Goal: Transaction & Acquisition: Download file/media

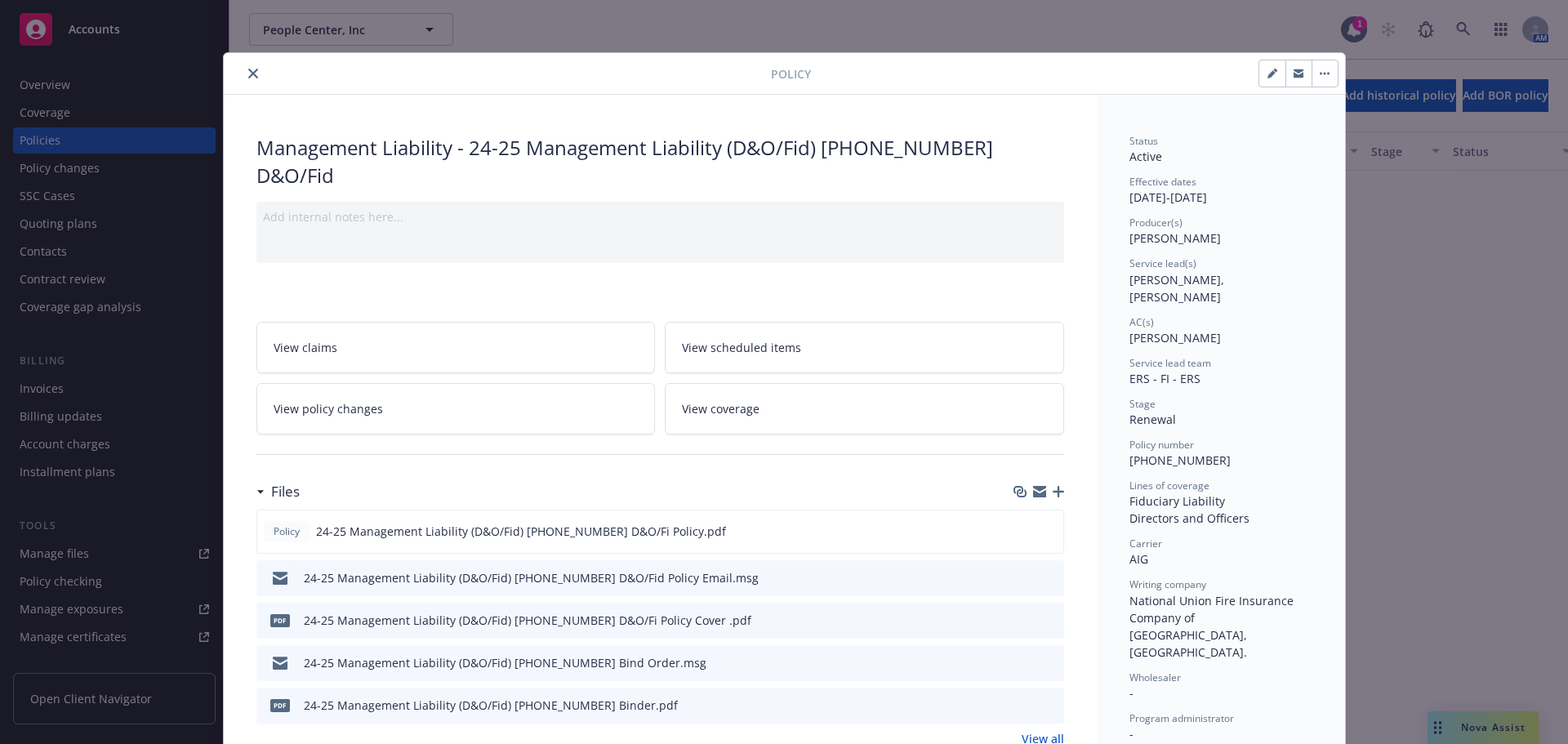
click at [250, 73] on icon "close" at bounding box center [253, 73] width 10 height 10
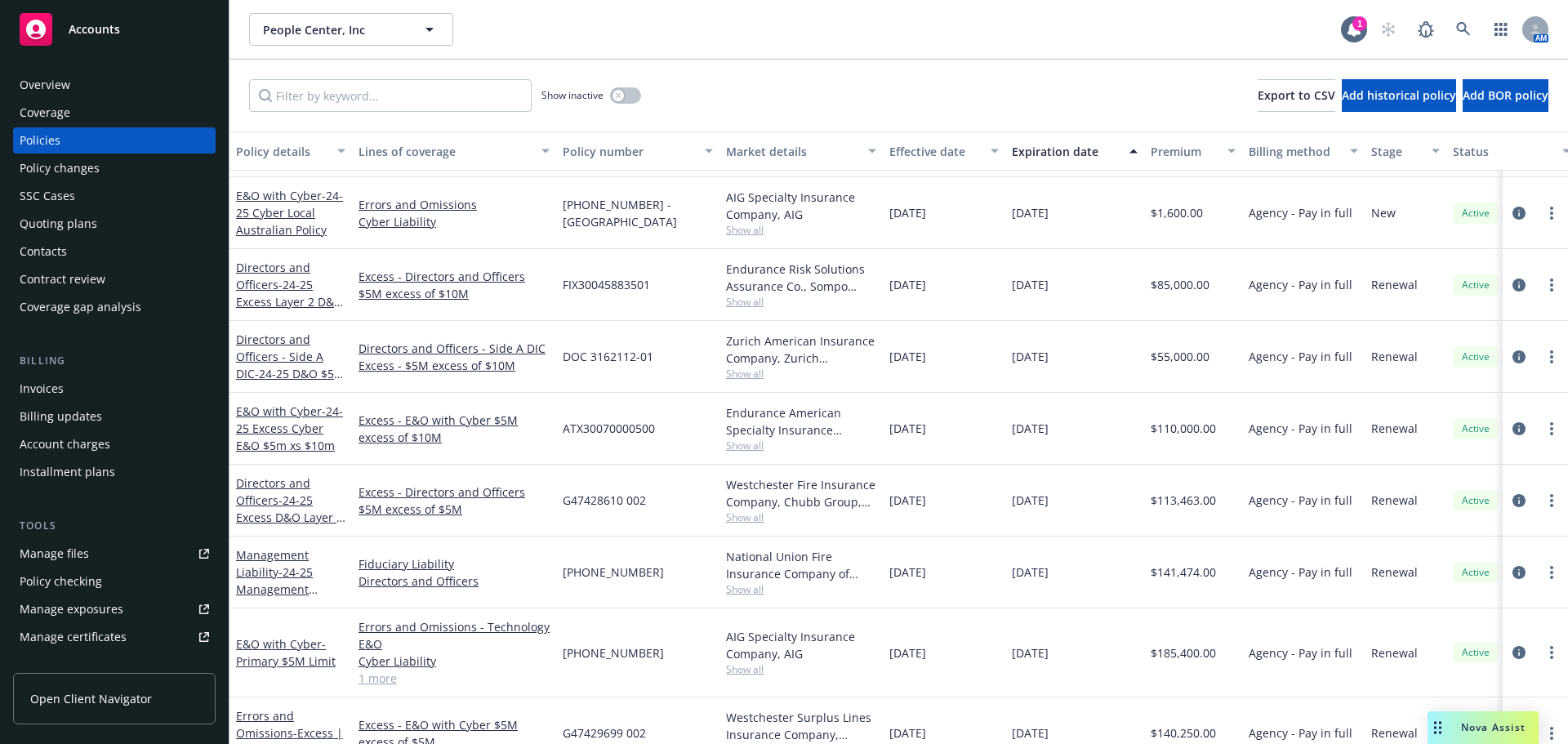
click at [102, 31] on span "Accounts" at bounding box center [94, 29] width 51 height 13
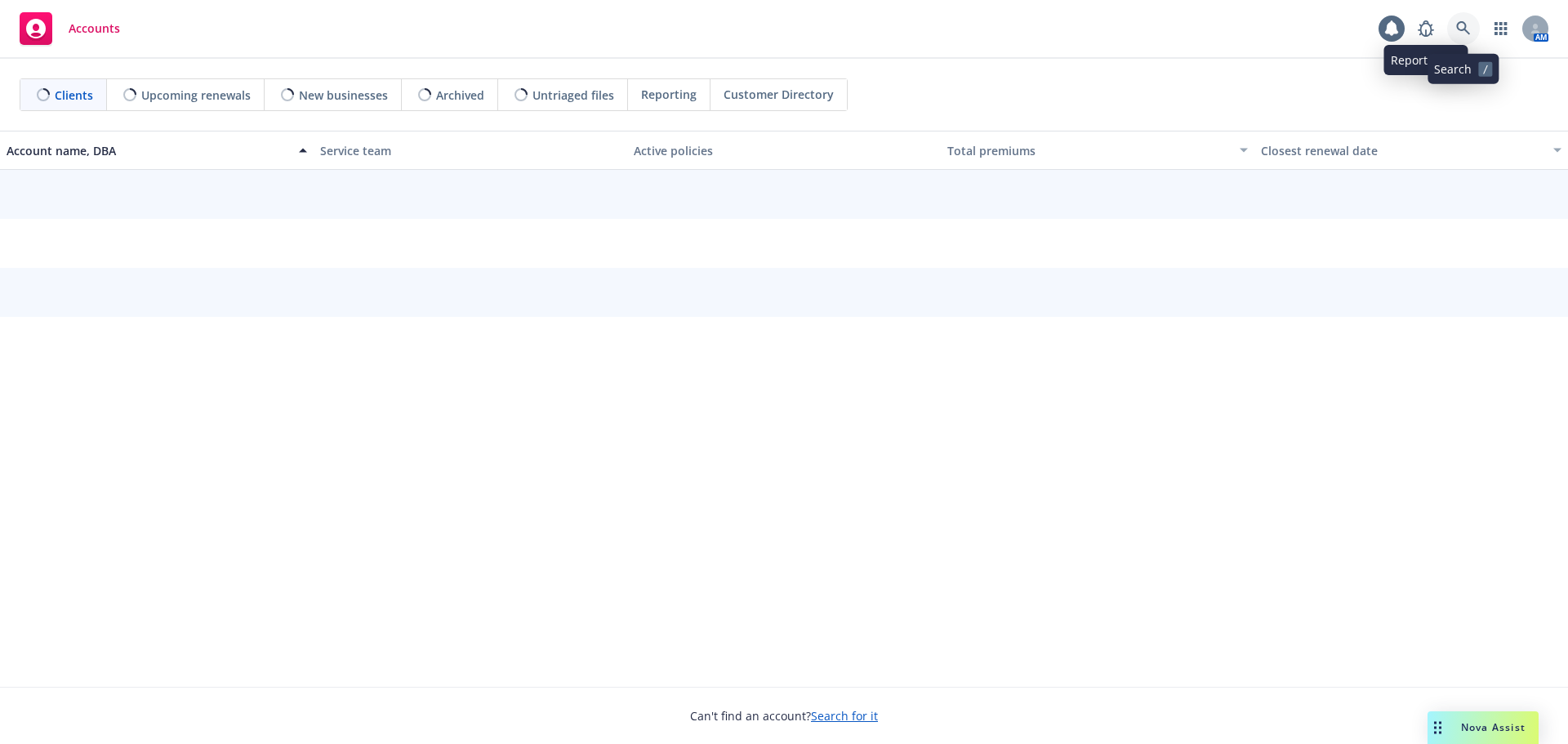
click at [1466, 22] on icon at bounding box center [1464, 29] width 14 height 14
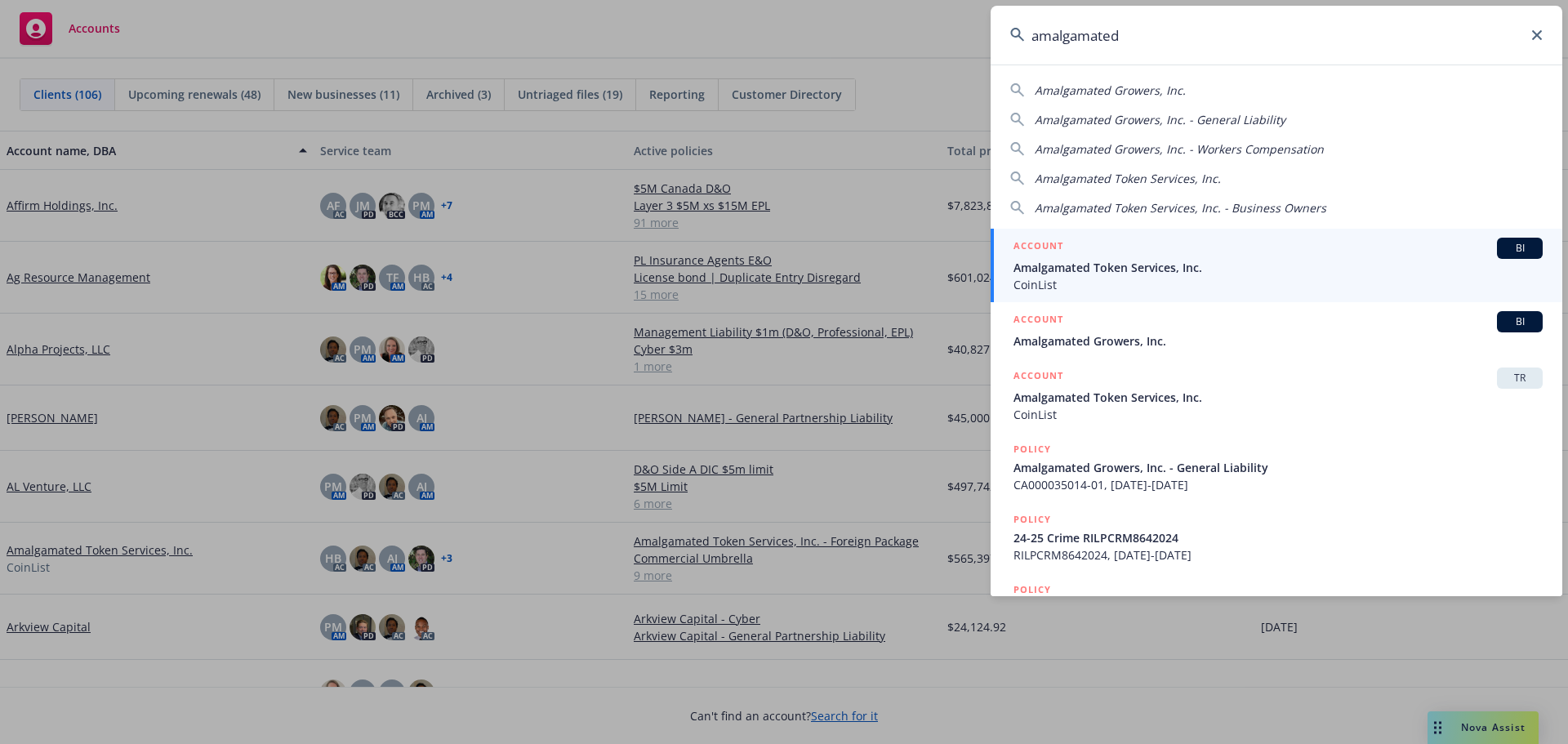
type input "amalgamated"
click at [1149, 269] on span "Amalgamated Token Services, Inc." at bounding box center [1278, 267] width 529 height 17
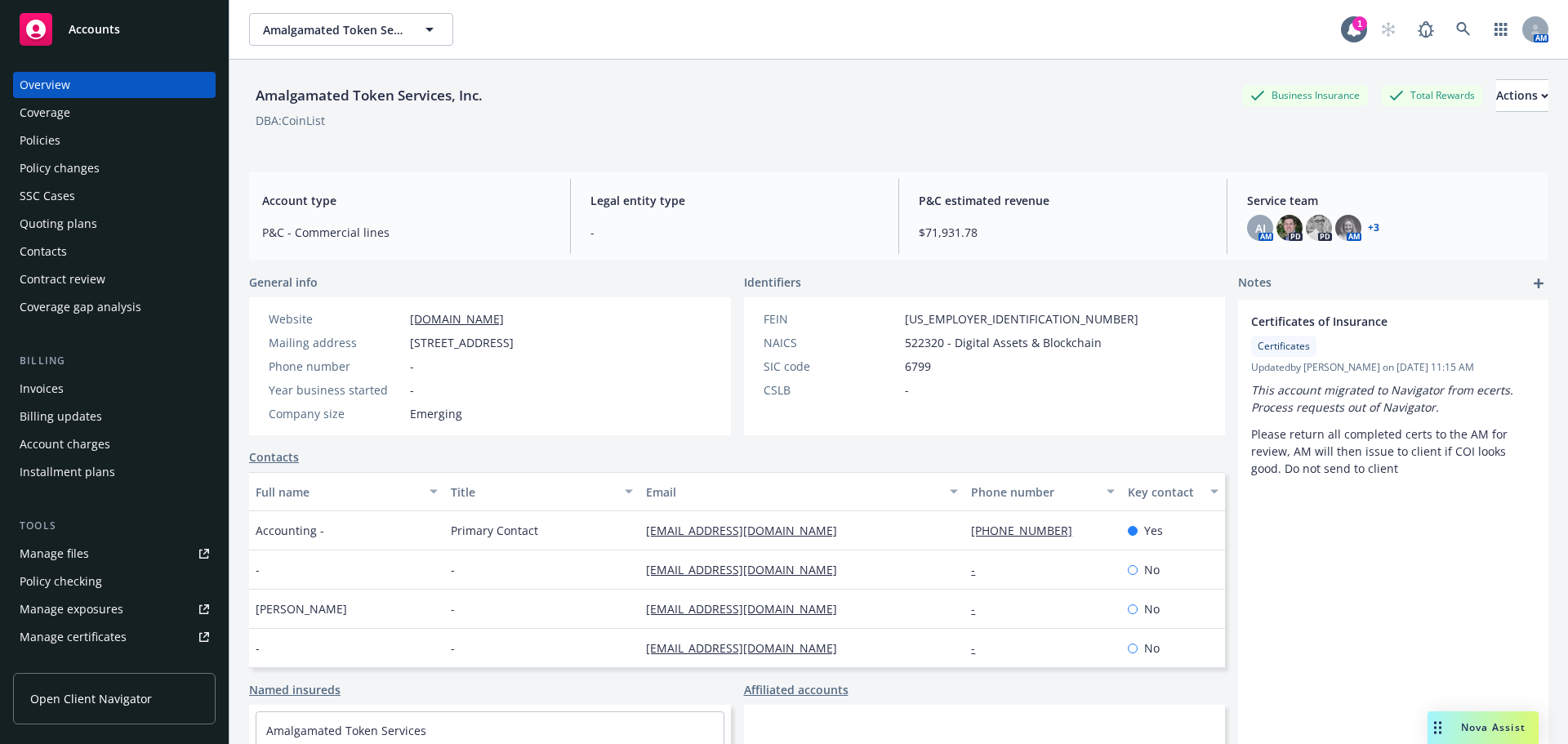
click at [40, 137] on div "Policies" at bounding box center [40, 140] width 41 height 26
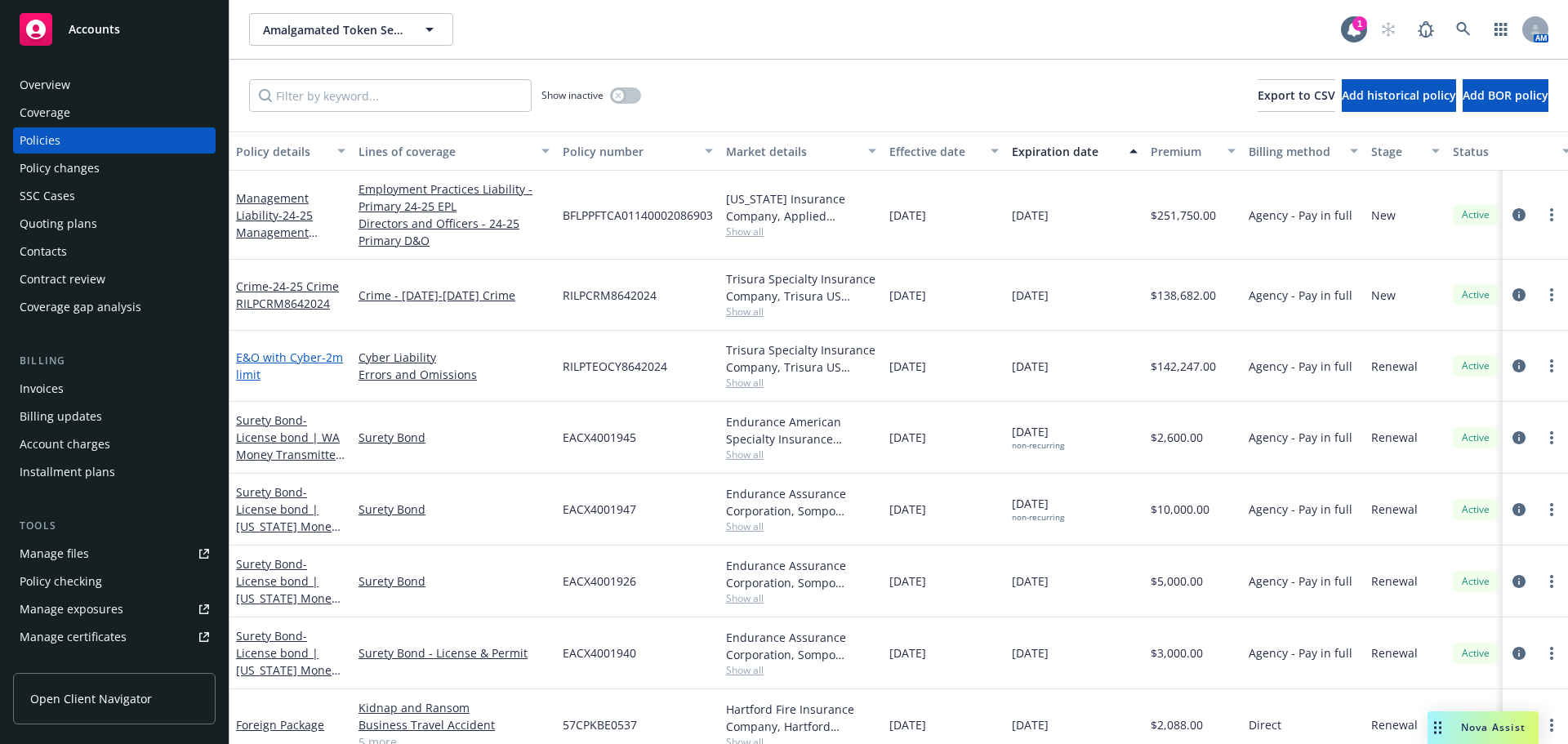
click at [268, 371] on span "- 2m limit" at bounding box center [289, 365] width 107 height 32
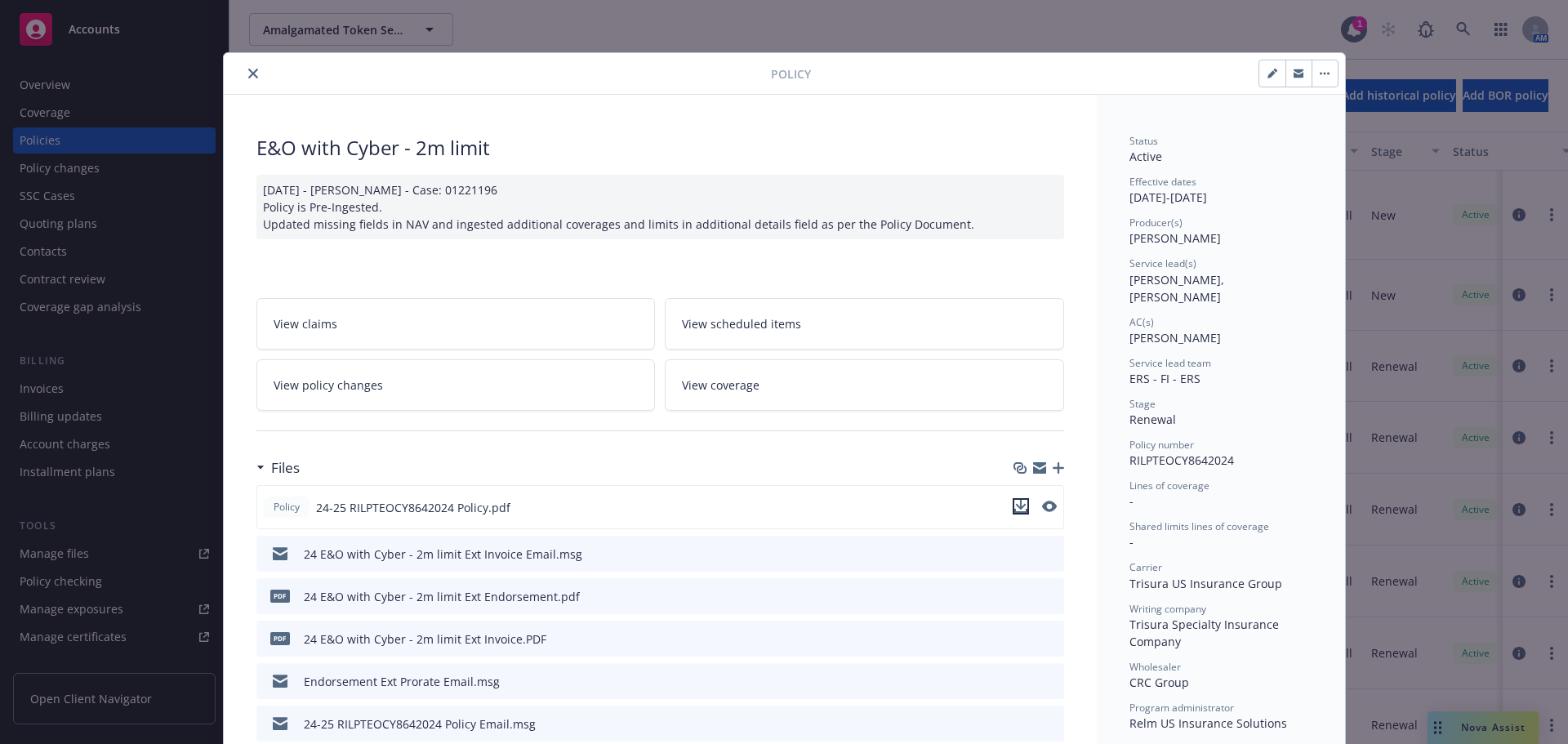
click at [1015, 508] on icon "download file" at bounding box center [1021, 506] width 14 height 13
click at [248, 74] on icon "close" at bounding box center [253, 73] width 10 height 10
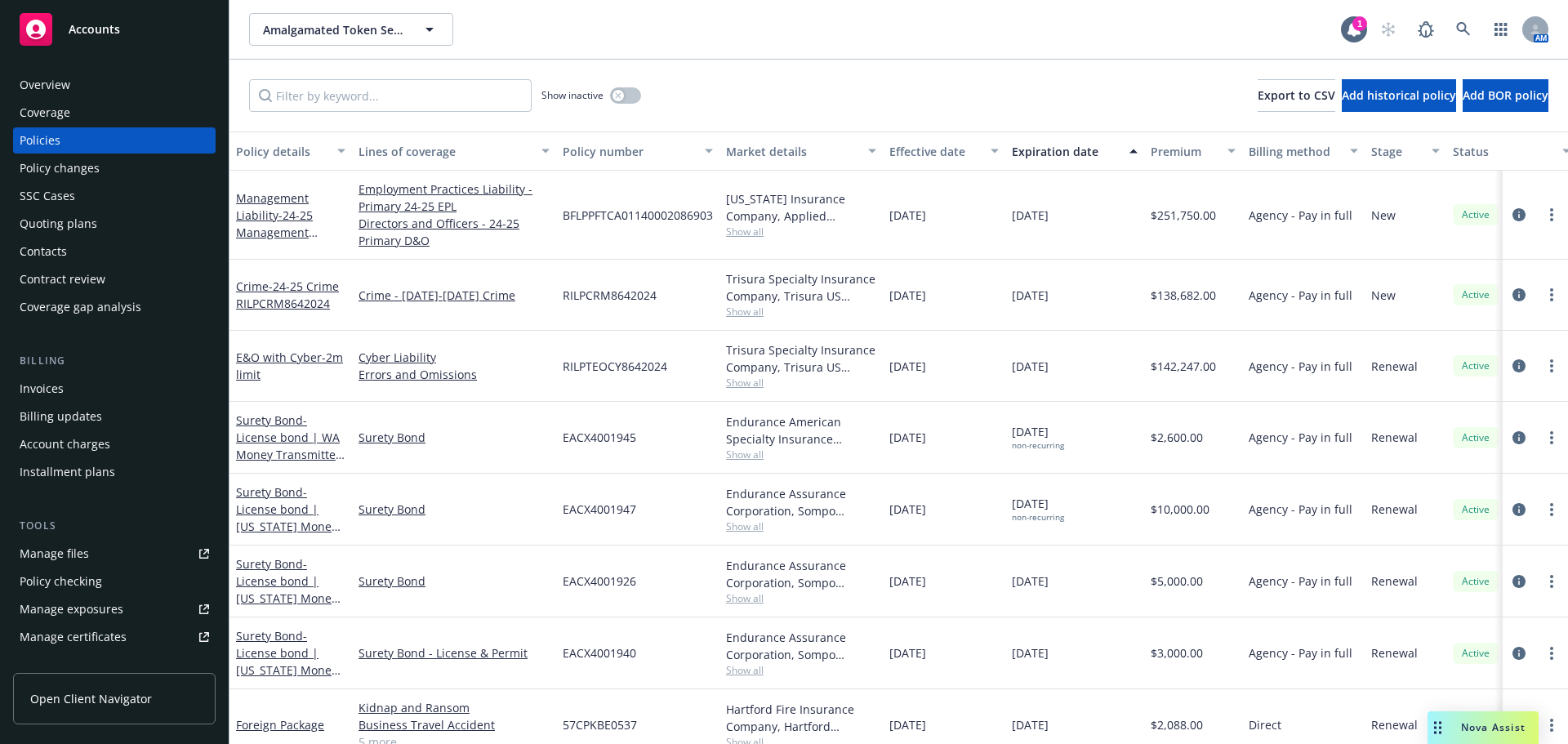
click at [111, 29] on span "Accounts" at bounding box center [94, 29] width 51 height 13
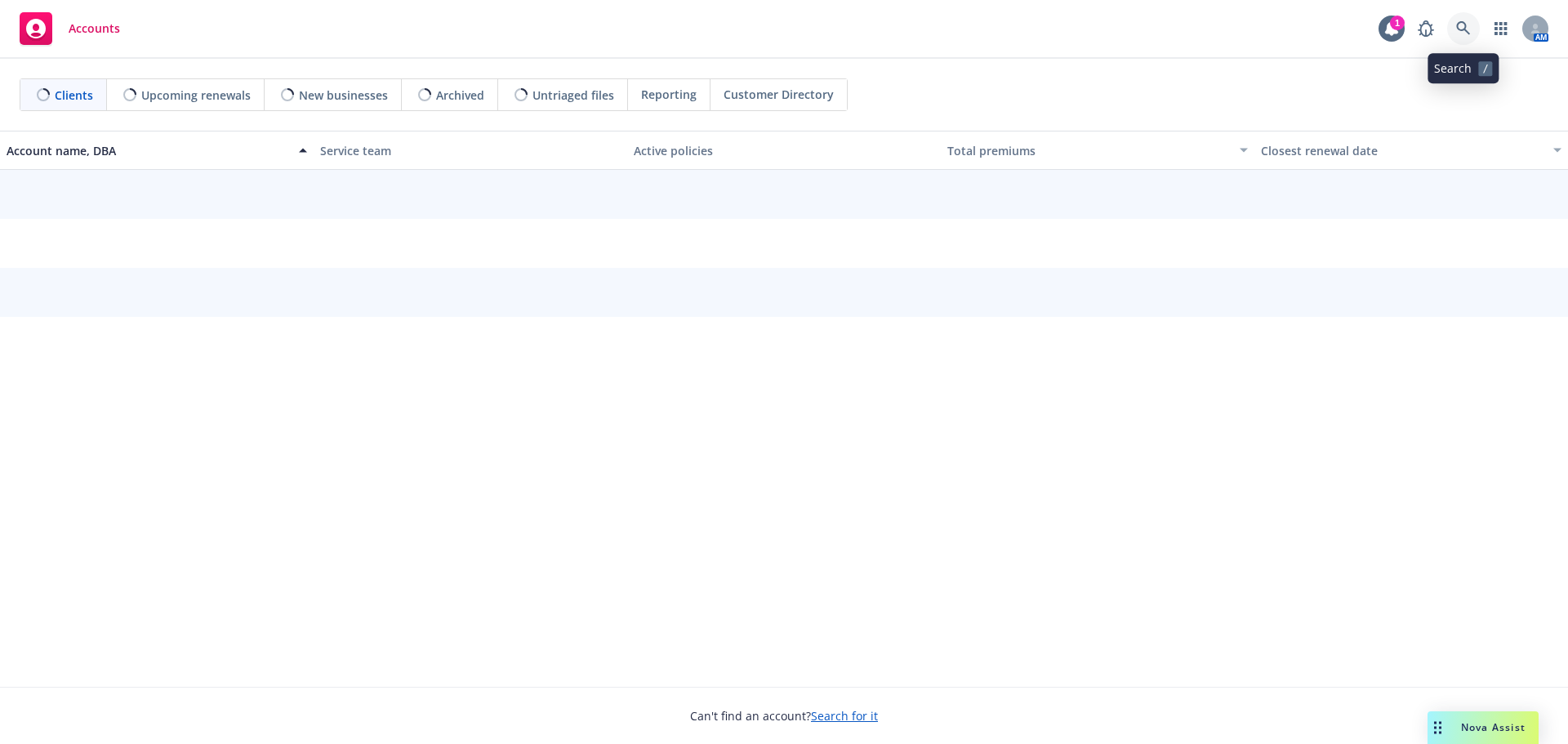
click at [1459, 24] on icon at bounding box center [1463, 28] width 14 height 13
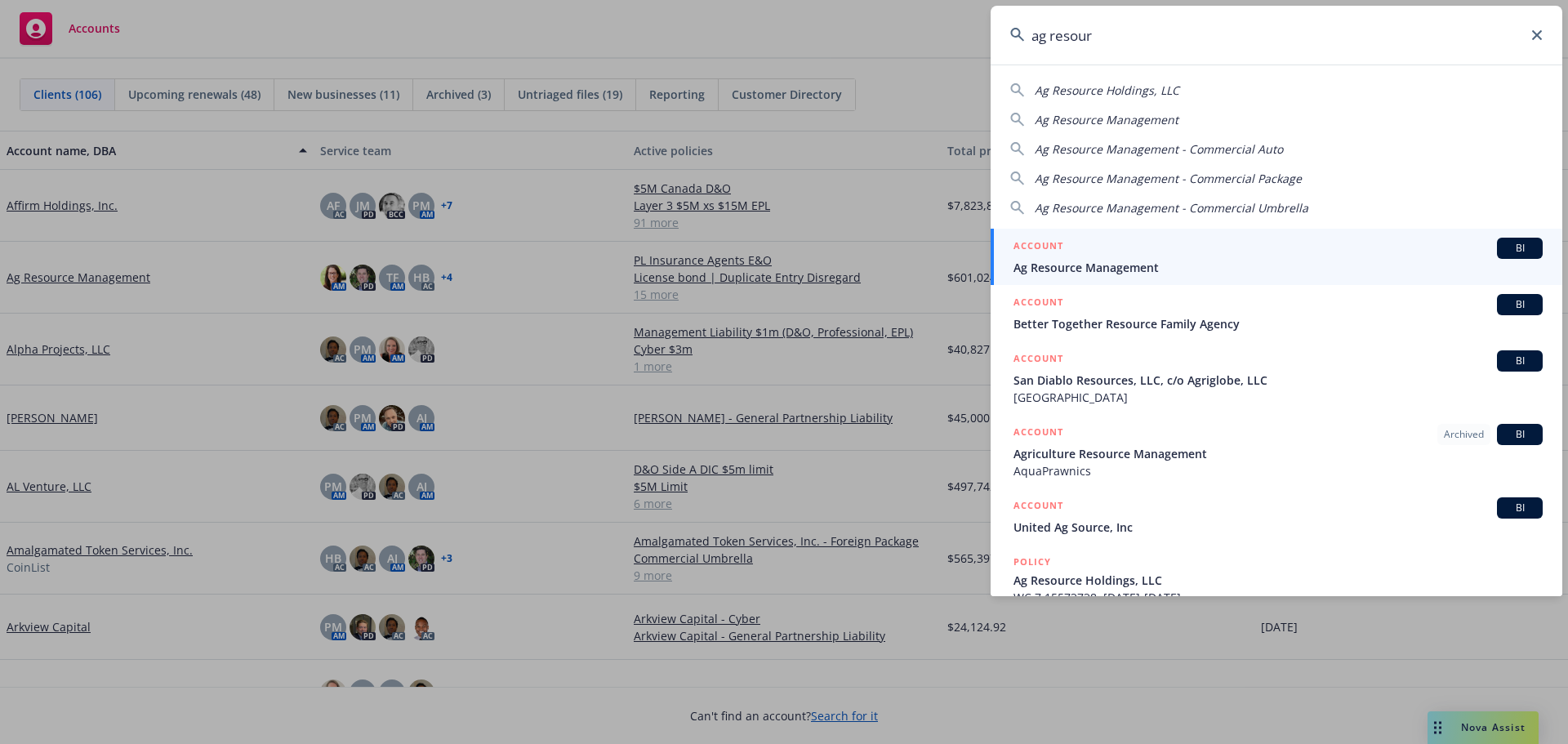
type input "ag resour"
click at [1056, 260] on span "Ag Resource Management" at bounding box center [1278, 267] width 529 height 17
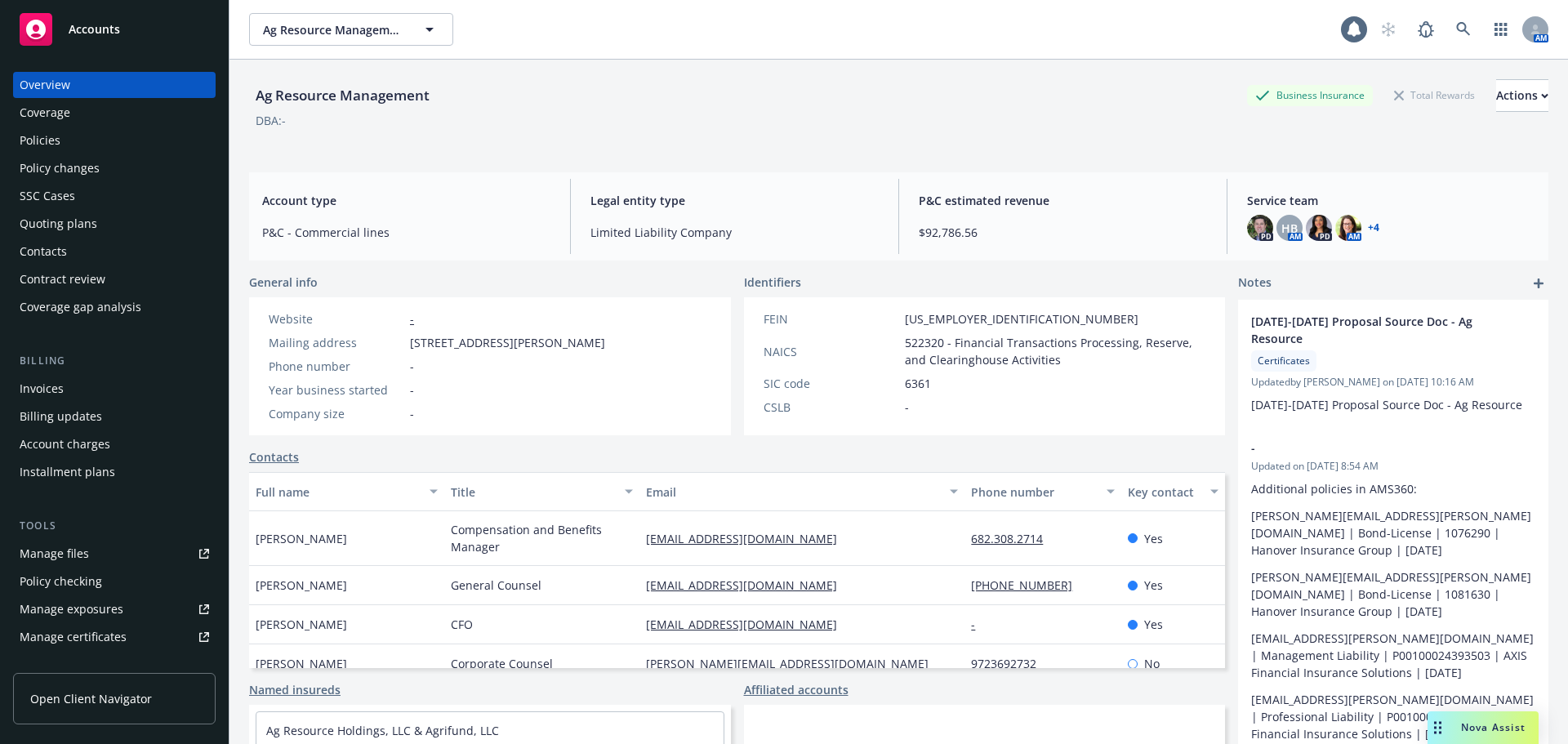
click at [41, 145] on div "Policies" at bounding box center [40, 140] width 41 height 26
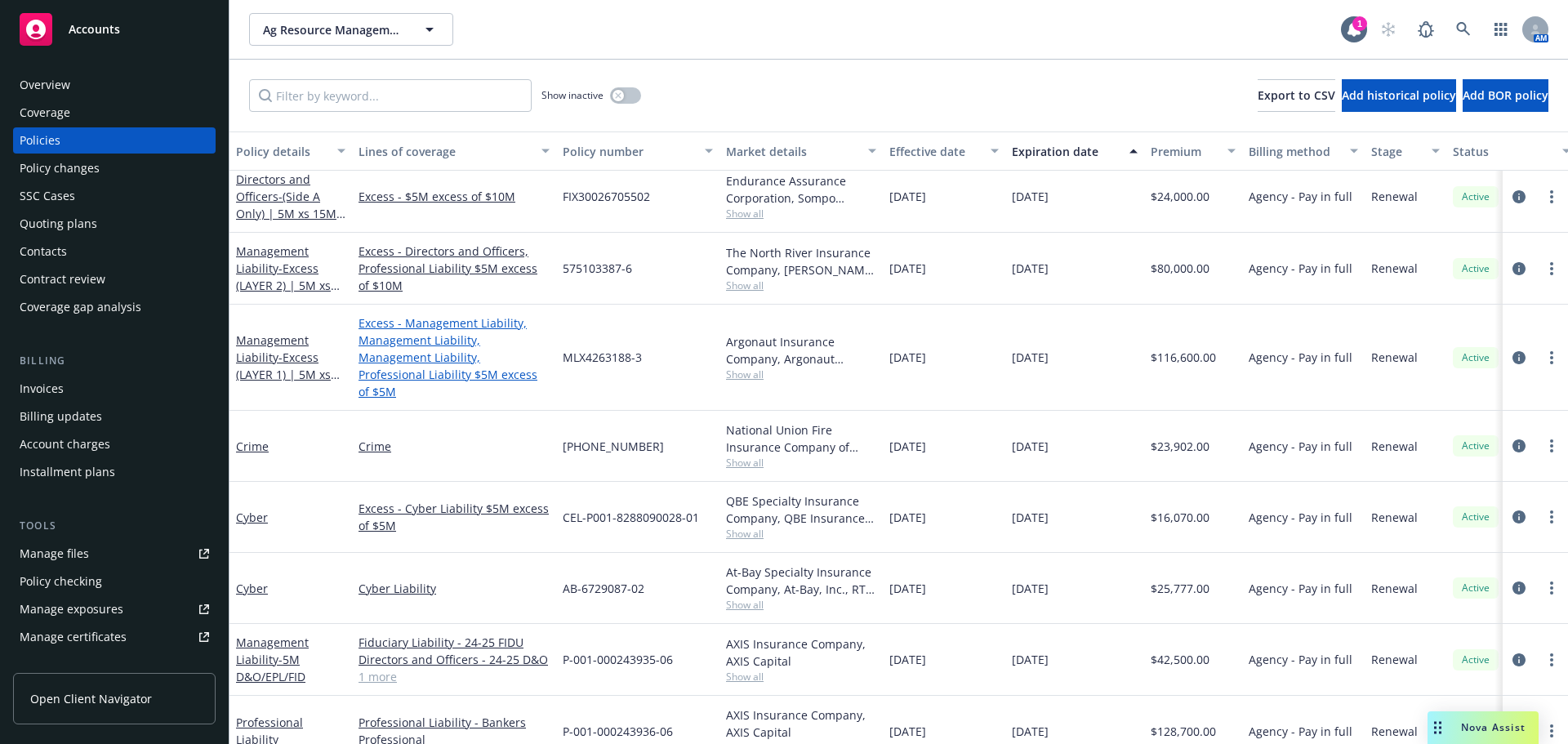
scroll to position [163, 0]
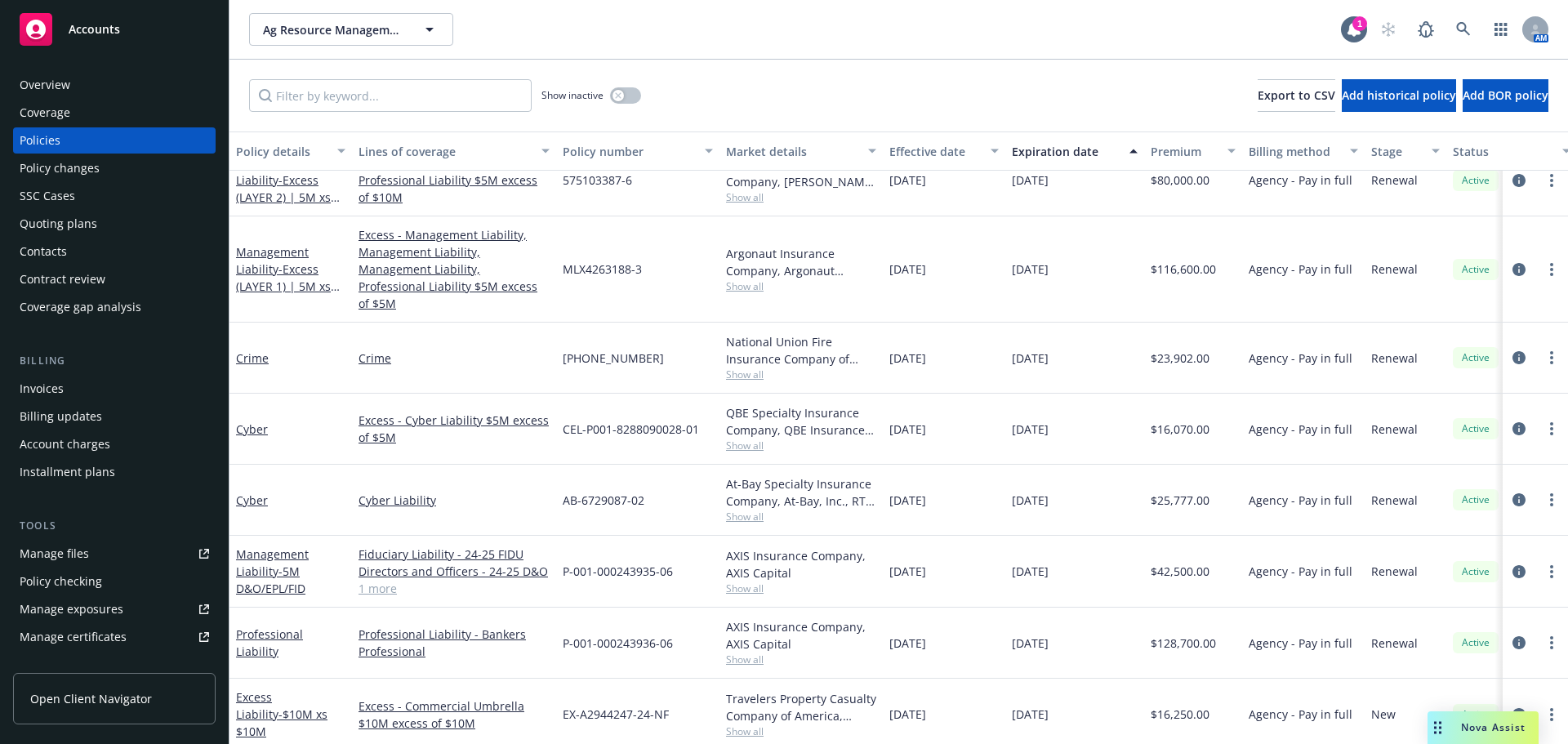
click at [752, 509] on span "Show all" at bounding box center [801, 515] width 150 height 13
click at [752, 438] on span "Show all" at bounding box center [801, 444] width 150 height 13
click at [257, 492] on link "Cyber" at bounding box center [251, 499] width 32 height 15
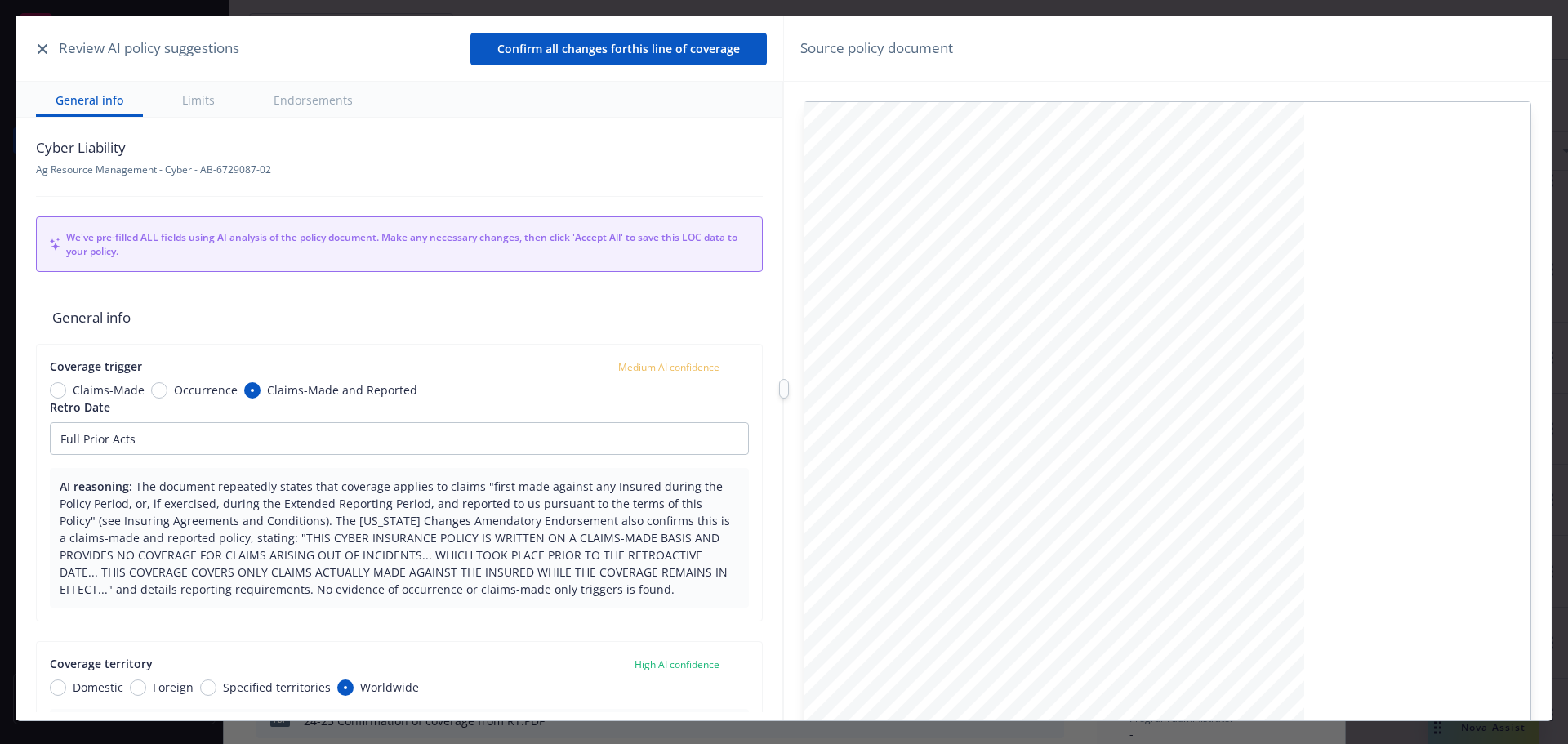
click at [41, 45] on icon "button" at bounding box center [42, 49] width 10 height 10
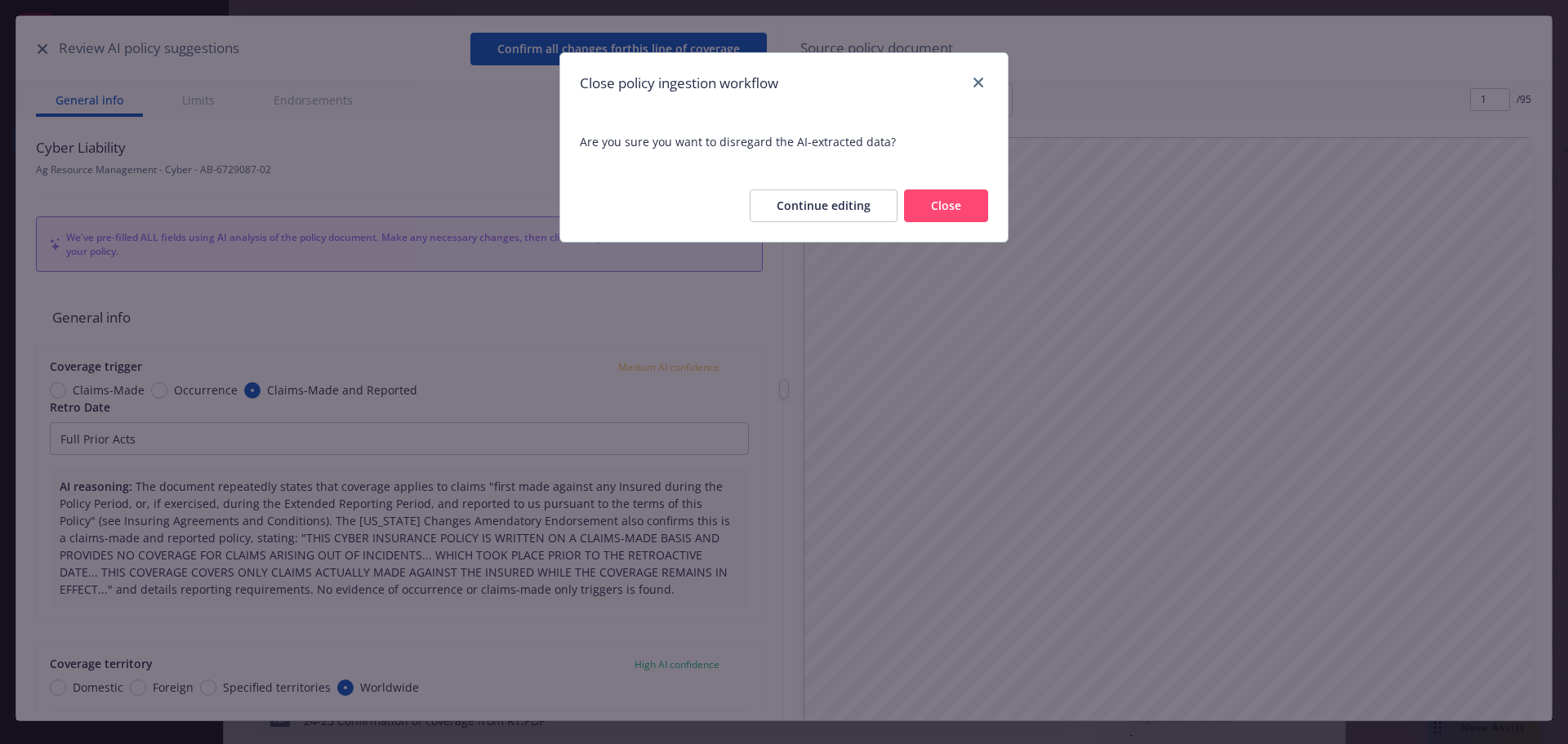
click at [950, 207] on button "Close" at bounding box center [946, 206] width 84 height 32
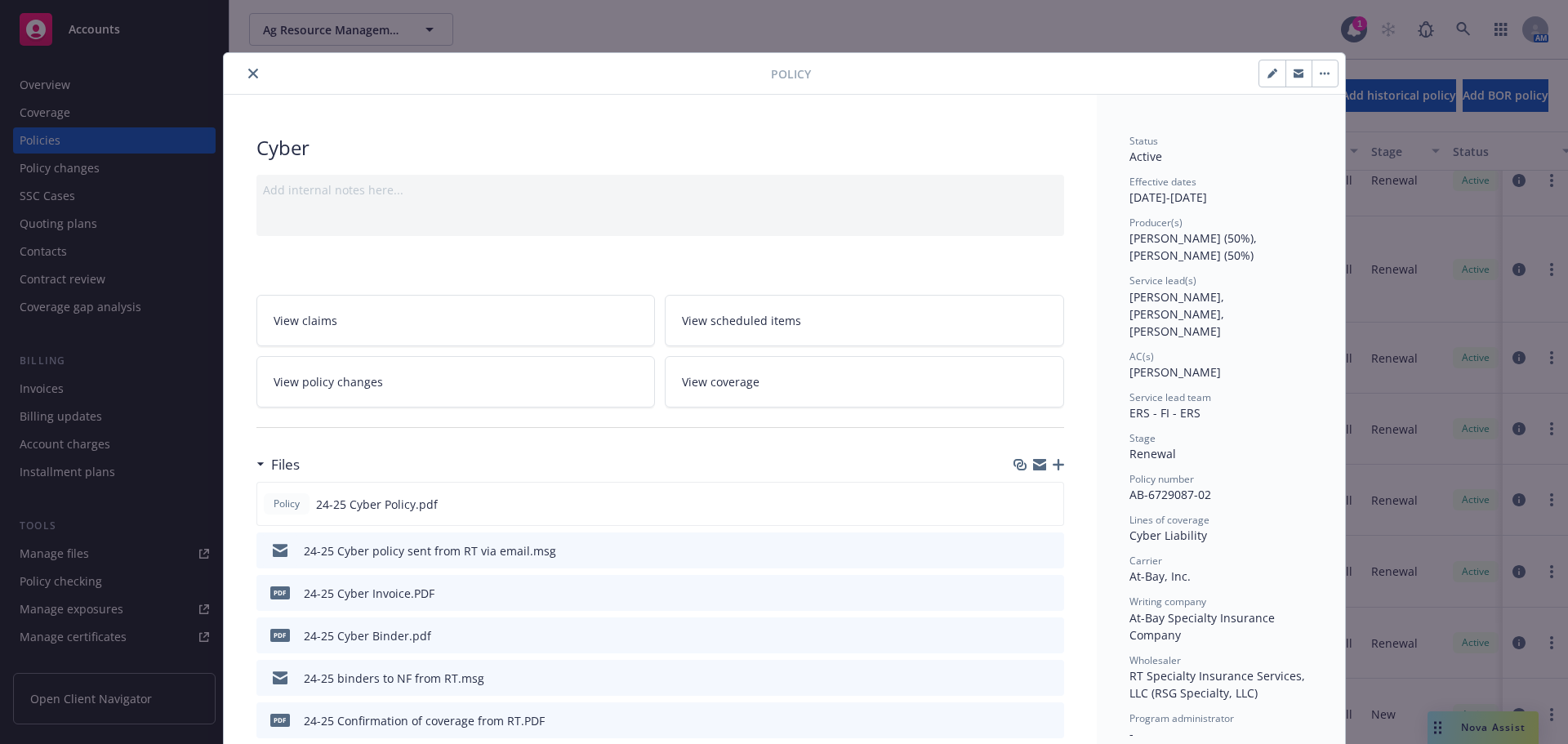
click at [248, 75] on icon "close" at bounding box center [253, 73] width 10 height 10
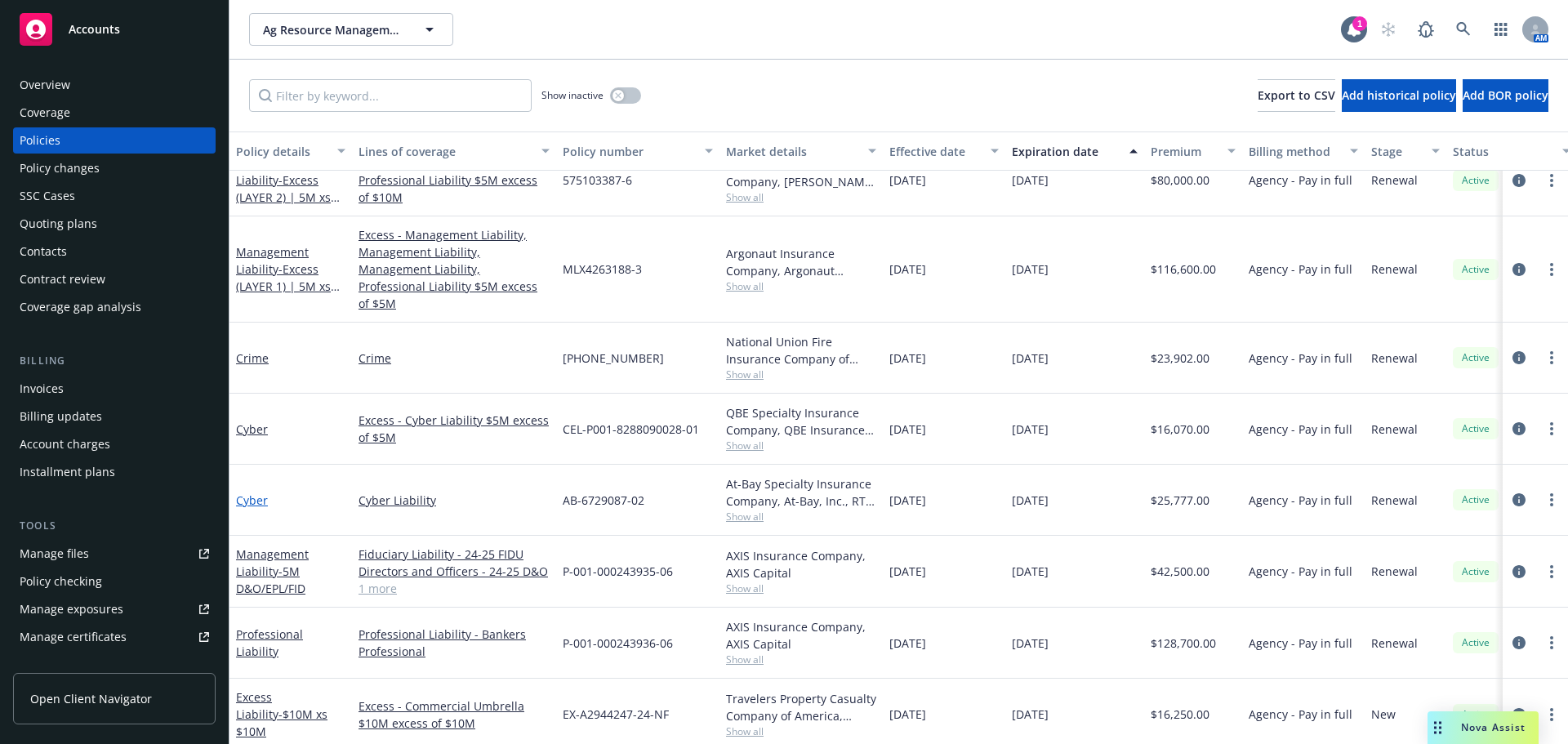
click at [258, 492] on link "Cyber" at bounding box center [251, 499] width 32 height 15
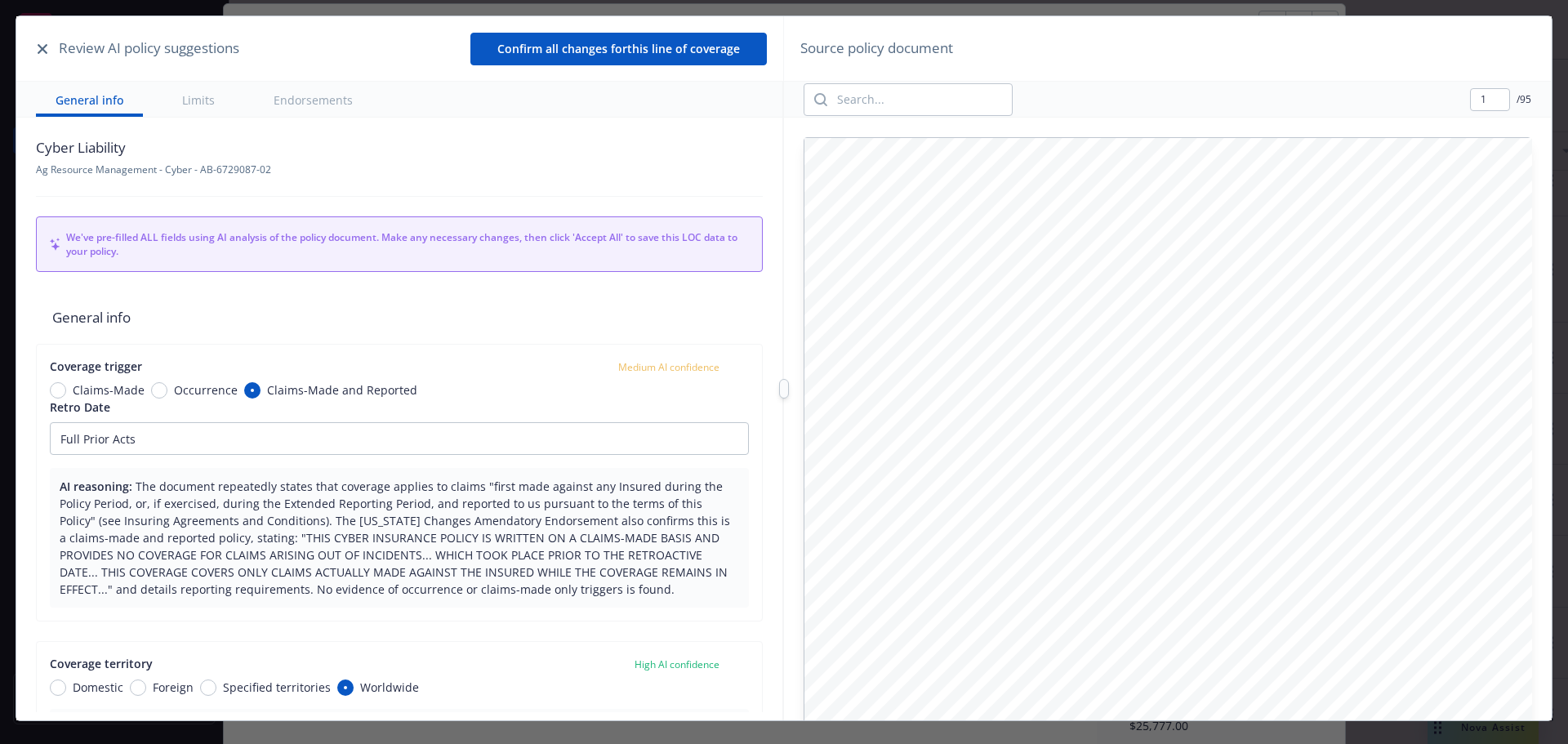
click at [199, 100] on button "Limits" at bounding box center [199, 99] width 72 height 35
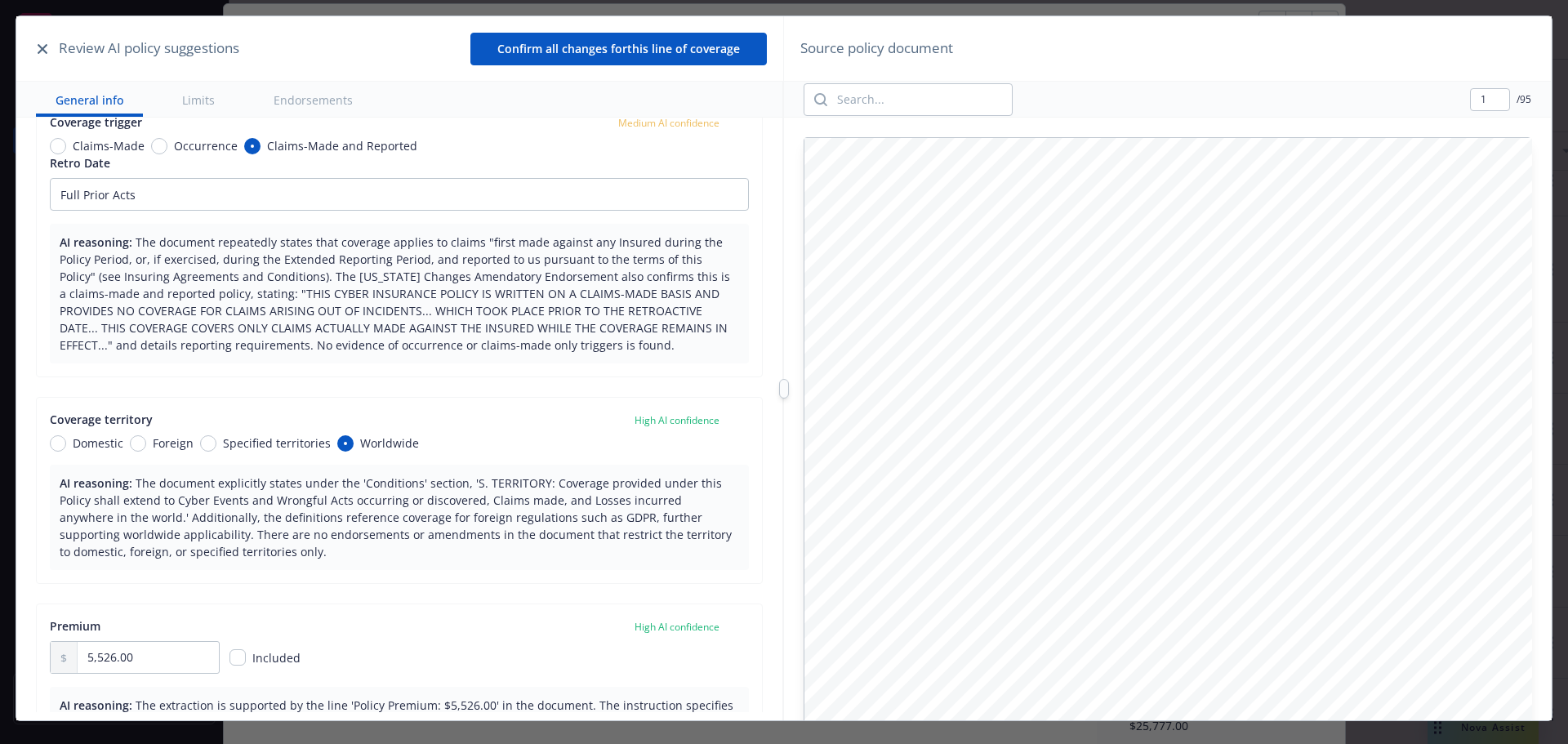
type textarea "x"
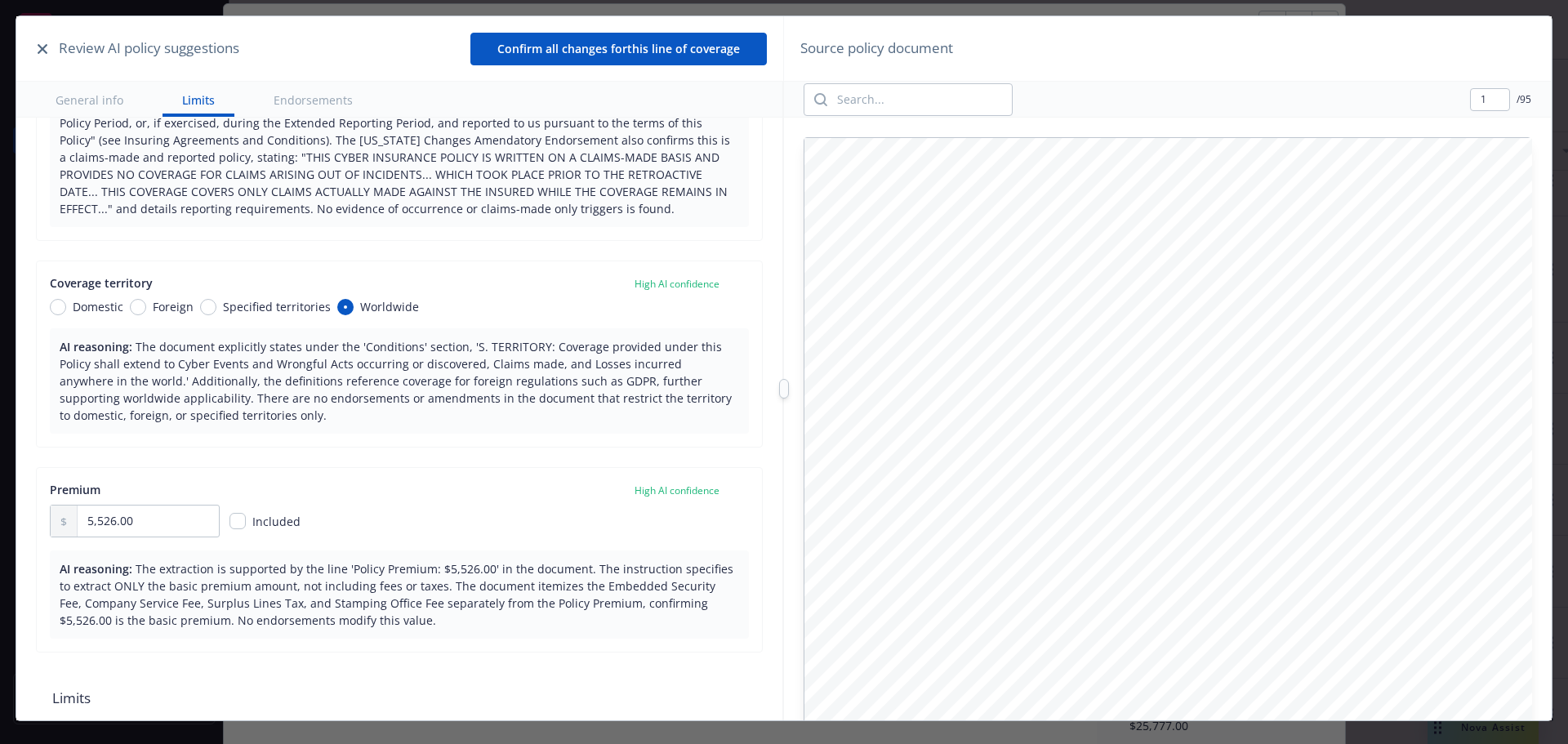
scroll to position [392, 0]
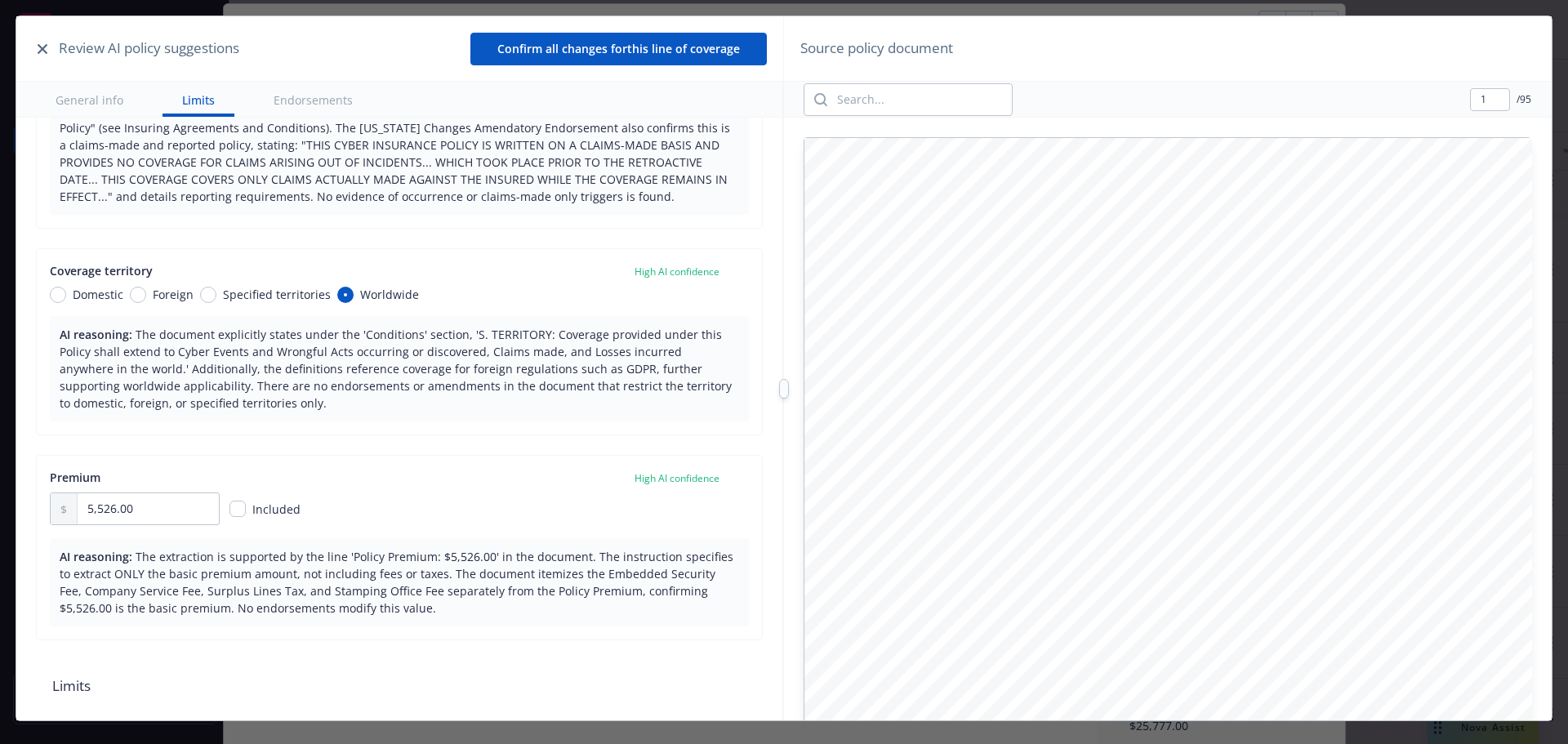
click at [42, 52] on icon "button" at bounding box center [42, 49] width 10 height 10
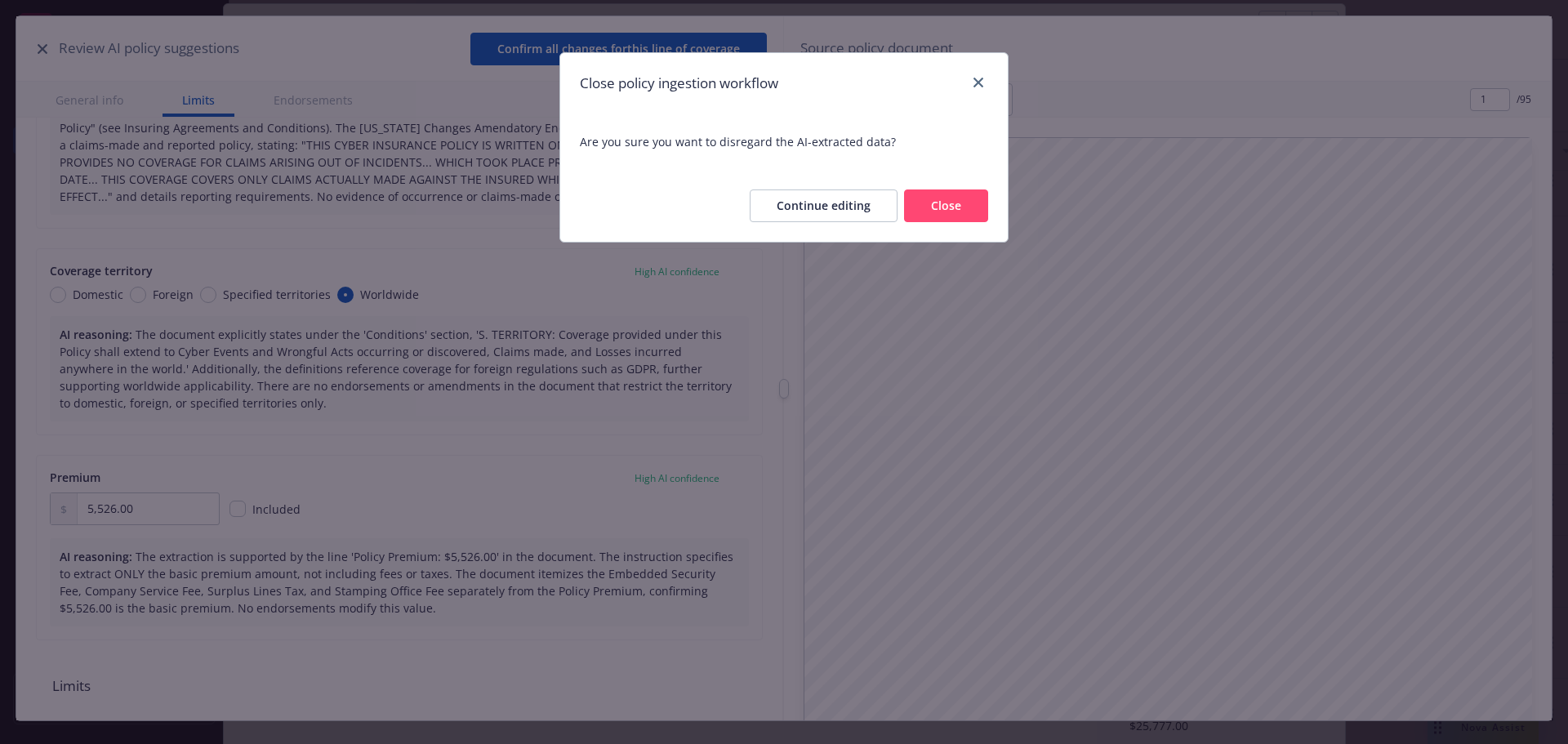
click at [948, 211] on button "Close" at bounding box center [946, 206] width 84 height 32
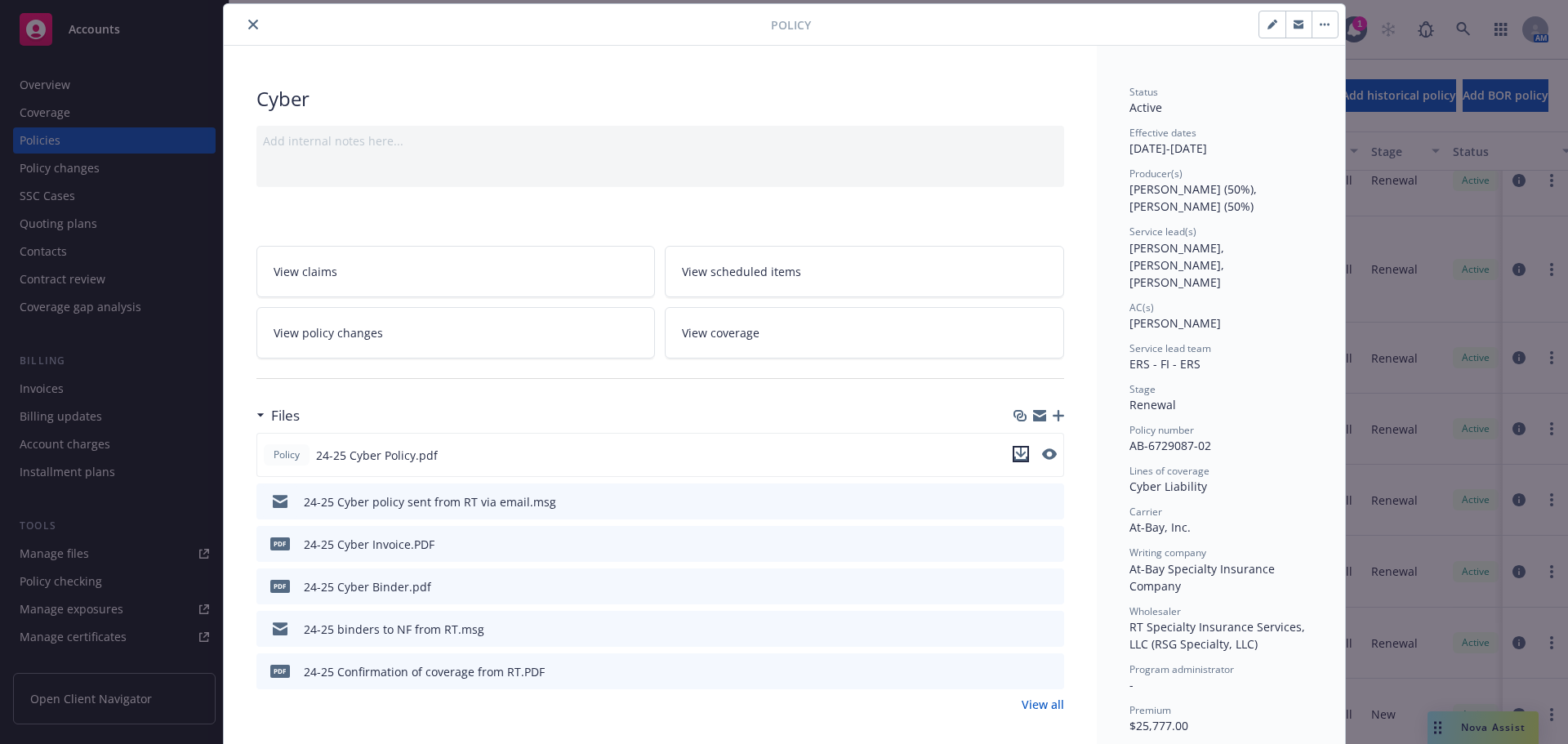
click at [1015, 457] on icon "download file" at bounding box center [1021, 453] width 14 height 13
click at [248, 27] on icon "close" at bounding box center [253, 24] width 10 height 10
